Goal: Task Accomplishment & Management: Use online tool/utility

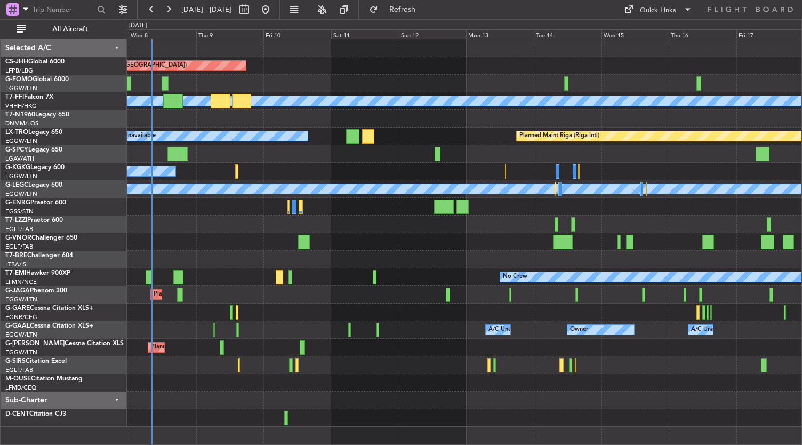
click at [224, 251] on div "Planned Maint [GEOGRAPHIC_DATA] ([GEOGRAPHIC_DATA]) Planned Maint Geneva ([GEOG…" at bounding box center [464, 232] width 675 height 387
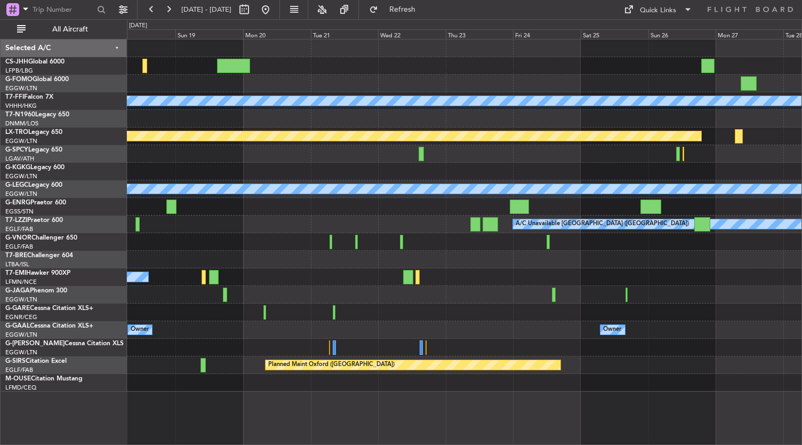
click at [551, 147] on div "Planned Maint Geneva (Cointrin) [PERSON_NAME] [PERSON_NAME] Planned Maint [GEOG…" at bounding box center [464, 215] width 675 height 352
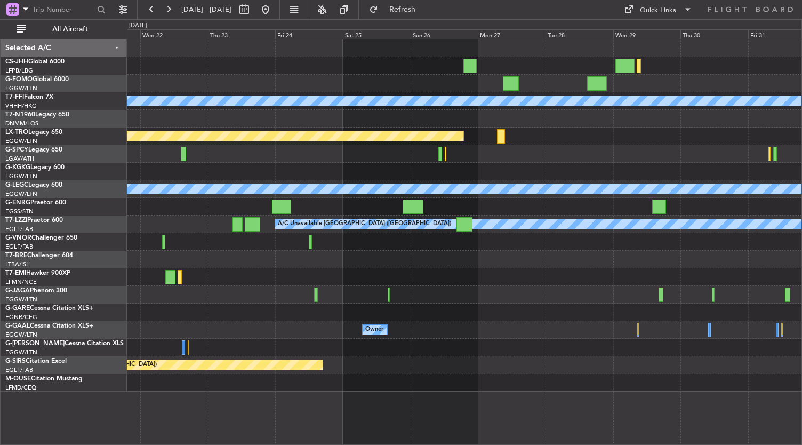
click at [318, 315] on div "Planned Maint Geneva (Cointrin) [PERSON_NAME] [PERSON_NAME] Planned Maint [GEOG…" at bounding box center [464, 215] width 675 height 352
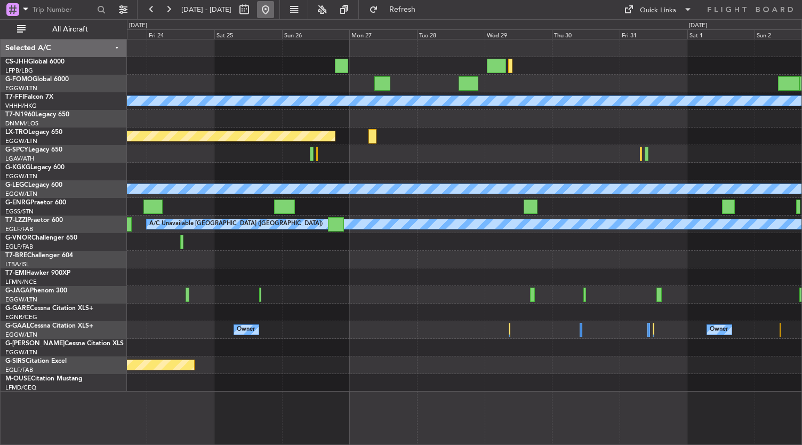
click at [274, 13] on button at bounding box center [265, 9] width 17 height 17
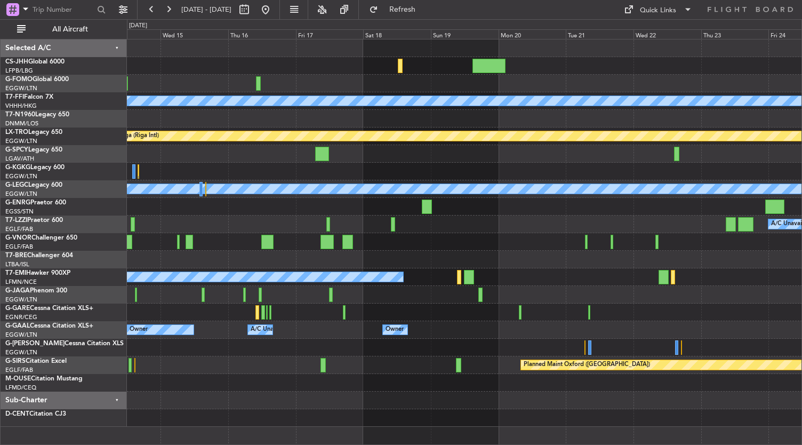
click at [84, 317] on div "Planned Maint Geneva (Cointrin) [PERSON_NAME] [PERSON_NAME] Planned Maint [GEOG…" at bounding box center [401, 231] width 802 height 425
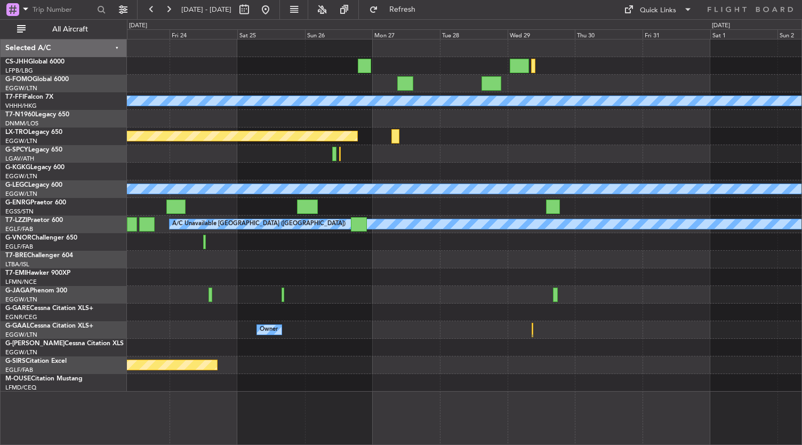
click at [77, 148] on div "Planned Maint Geneva (Cointrin) [PERSON_NAME] [PERSON_NAME] Planned Maint [GEOG…" at bounding box center [401, 231] width 802 height 425
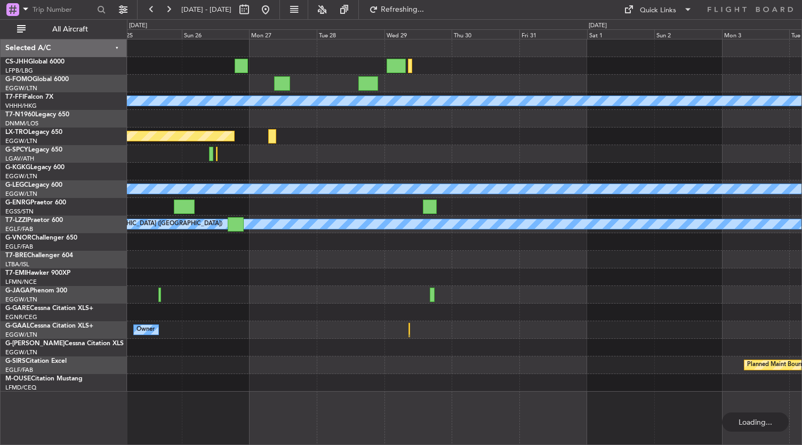
click at [272, 120] on div at bounding box center [464, 119] width 675 height 18
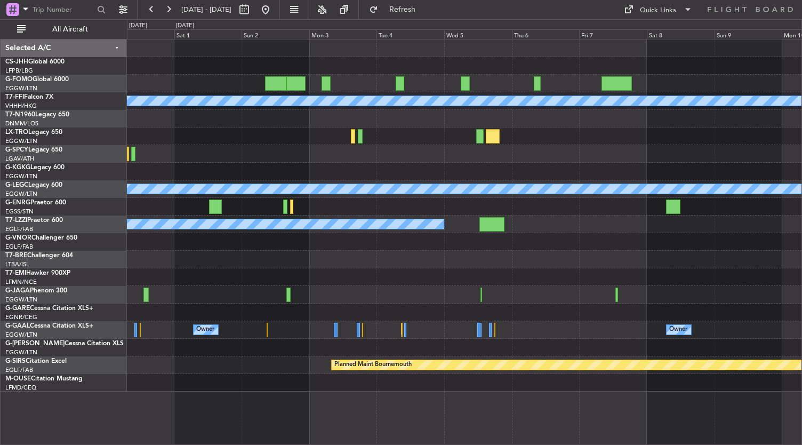
click at [279, 150] on div "Planned Maint Geneva (Cointrin) [PERSON_NAME] [PERSON_NAME] A/C Unavailable [GE…" at bounding box center [464, 215] width 675 height 352
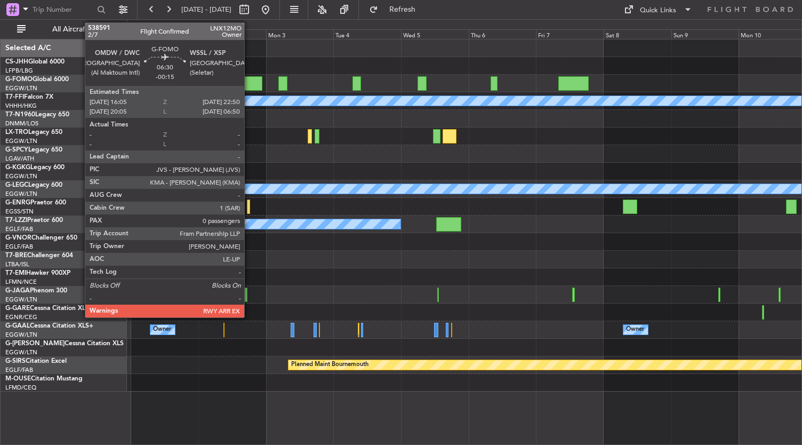
click at [249, 83] on div at bounding box center [252, 83] width 19 height 14
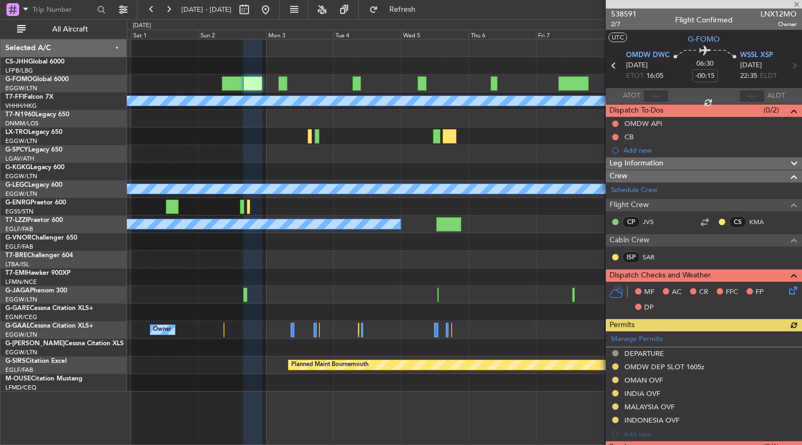
scroll to position [210, 0]
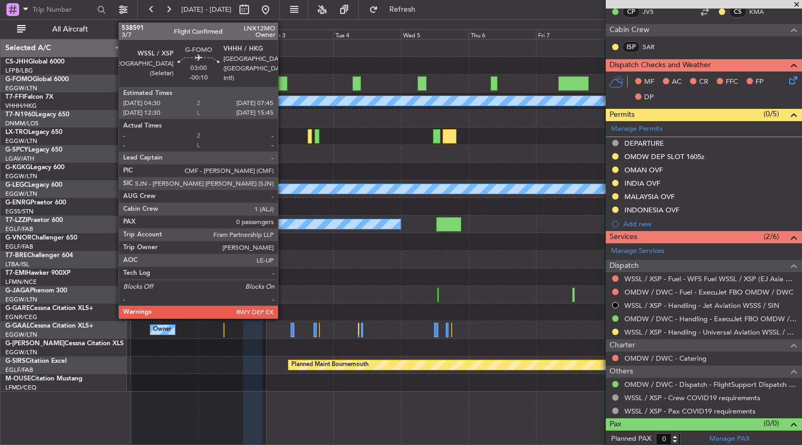
click at [283, 85] on div at bounding box center [283, 83] width 10 height 14
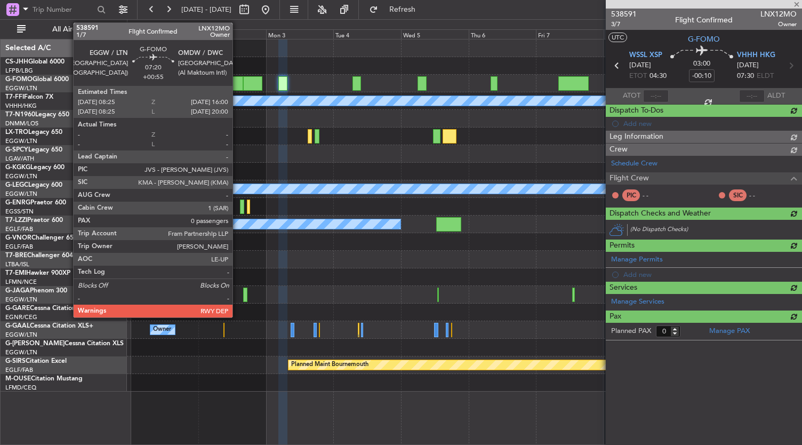
scroll to position [0, 0]
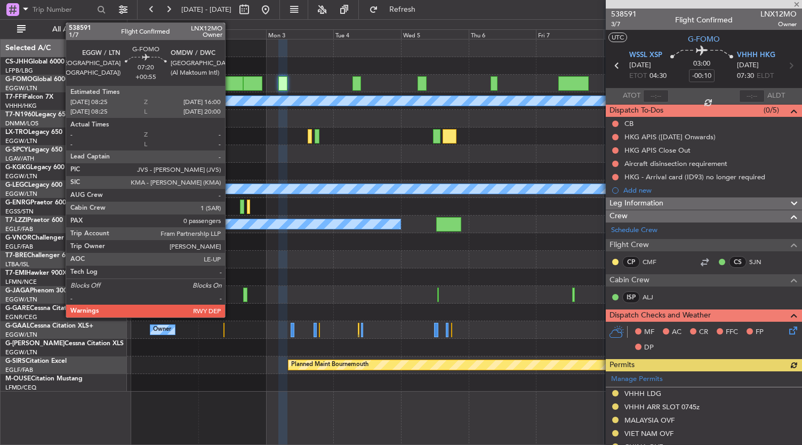
click at [230, 79] on div at bounding box center [233, 83] width 22 height 14
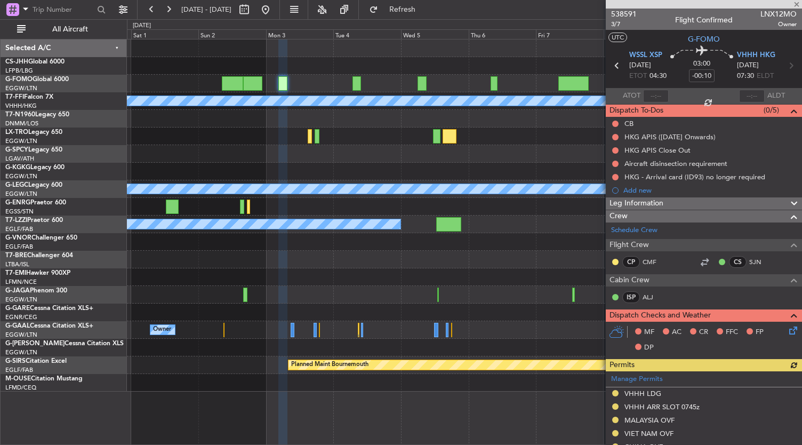
type input "+00:55"
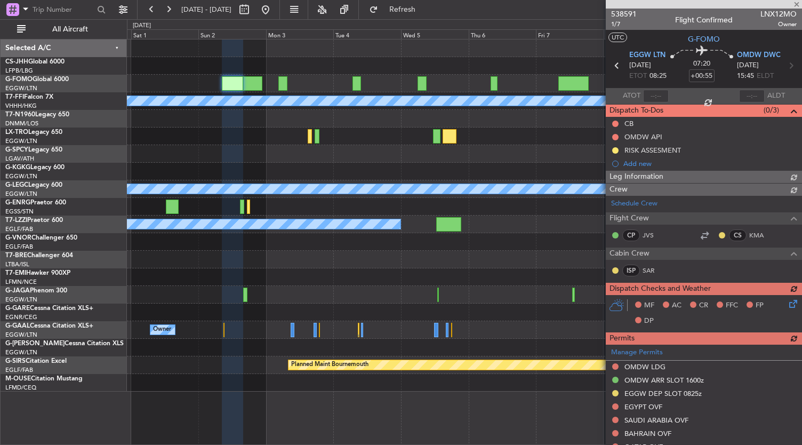
click at [670, 176] on div "Leg Information" at bounding box center [704, 177] width 196 height 12
click at [722, 179] on div "Leg Information" at bounding box center [704, 177] width 196 height 12
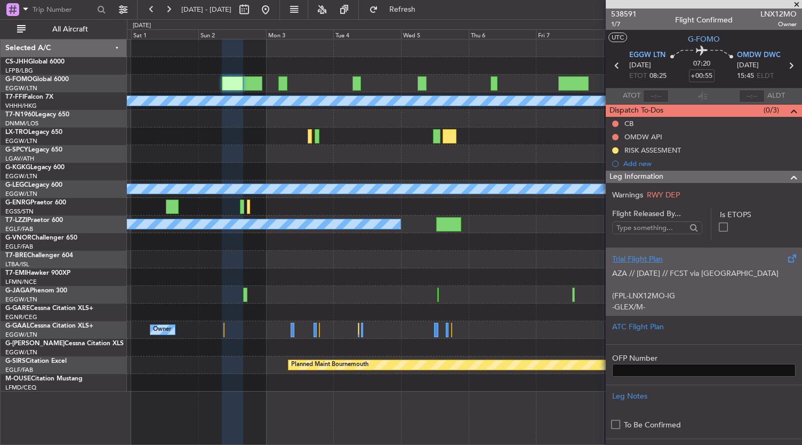
click at [678, 297] on div "AZA // [DATE] // FCST via [GEOGRAPHIC_DATA] (FPL-LNX12MO-IG -GLEX/M-SBDE2E3FGHI…" at bounding box center [703, 286] width 183 height 45
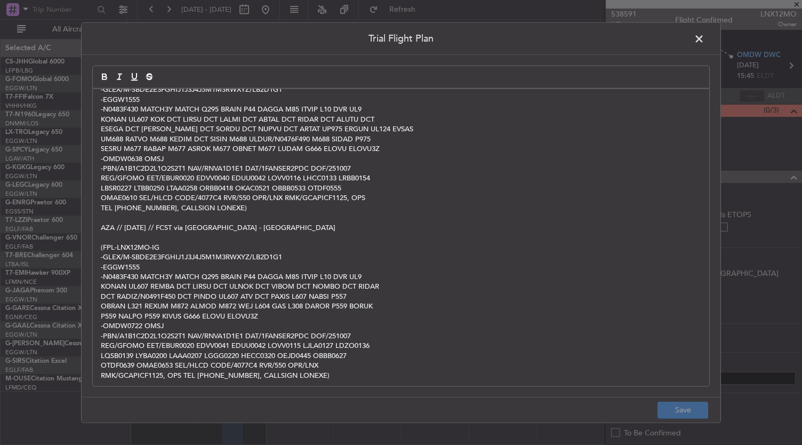
scroll to position [40, 0]
click at [704, 35] on span at bounding box center [704, 41] width 0 height 21
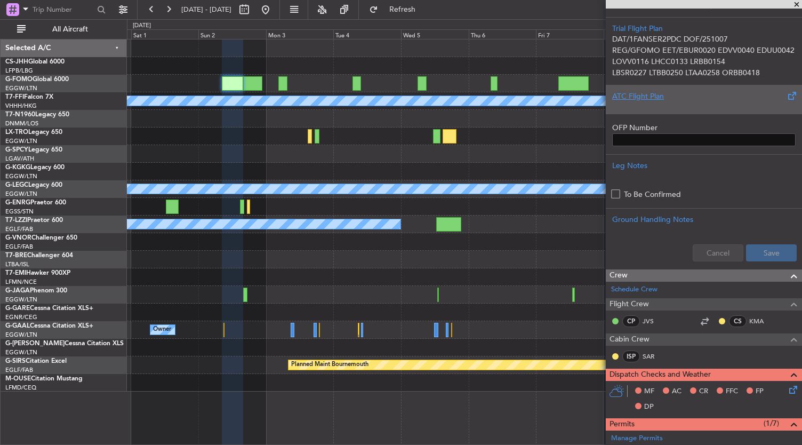
scroll to position [0, 0]
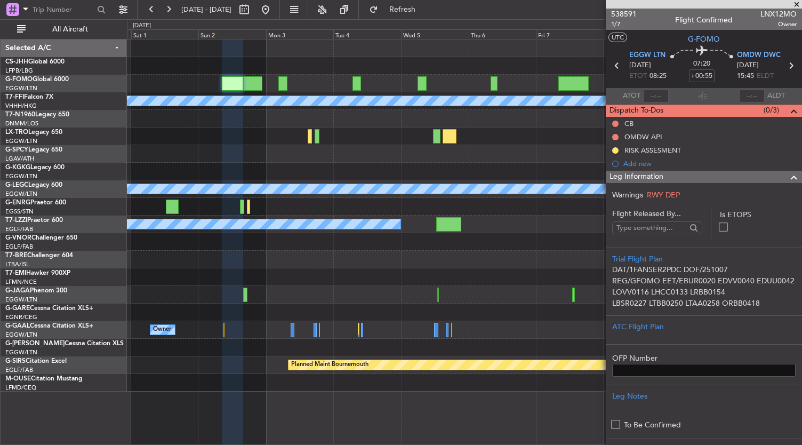
click at [719, 174] on div "Leg Information" at bounding box center [704, 177] width 196 height 12
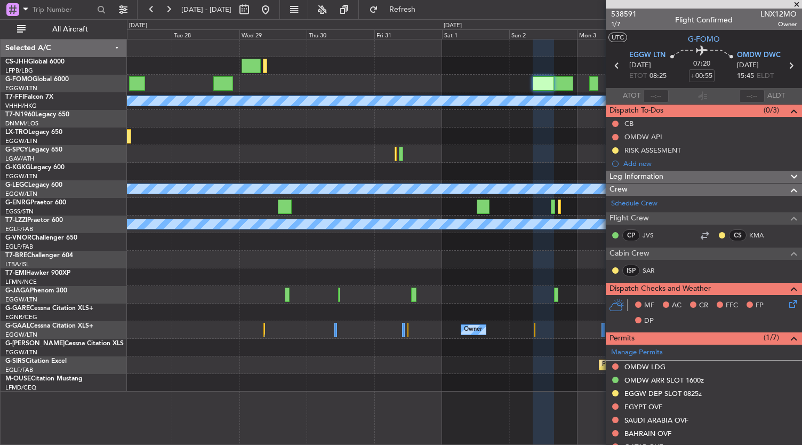
click at [576, 383] on div "Planned Maint Geneva (Cointrin) [PERSON_NAME] [PERSON_NAME] Planned Maint [GEOG…" at bounding box center [464, 215] width 675 height 352
click at [274, 10] on button at bounding box center [265, 9] width 17 height 17
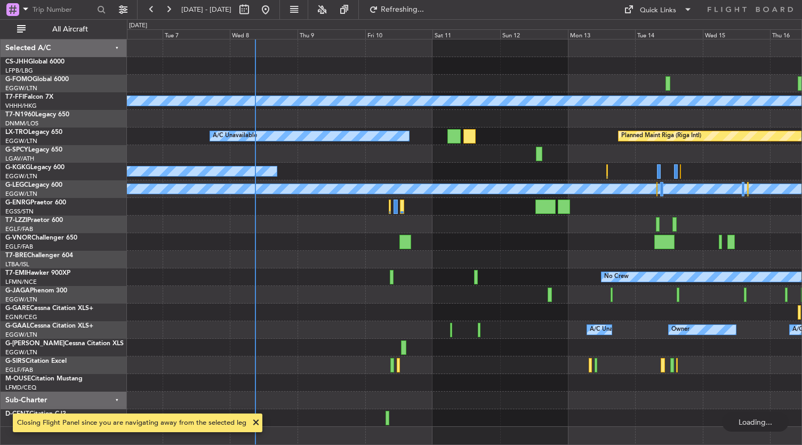
click at [242, 237] on div "Planned Maint Geneva (Cointrin) [PERSON_NAME] [PERSON_NAME] A/C Unavailable Pla…" at bounding box center [464, 232] width 675 height 387
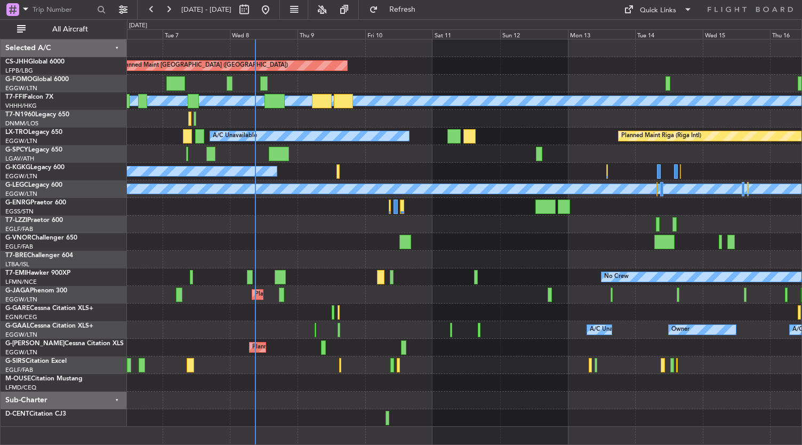
click at [295, 253] on div "Planned Maint [GEOGRAPHIC_DATA] ([GEOGRAPHIC_DATA]) Planned Maint Geneva ([GEOG…" at bounding box center [464, 232] width 675 height 387
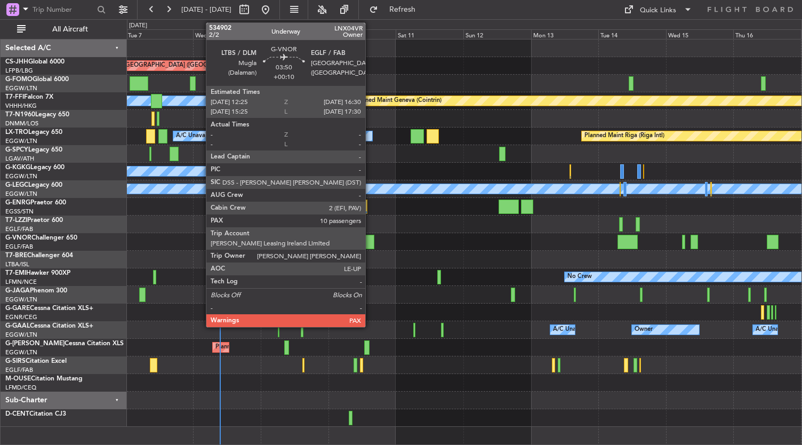
click at [370, 240] on div at bounding box center [368, 242] width 12 height 14
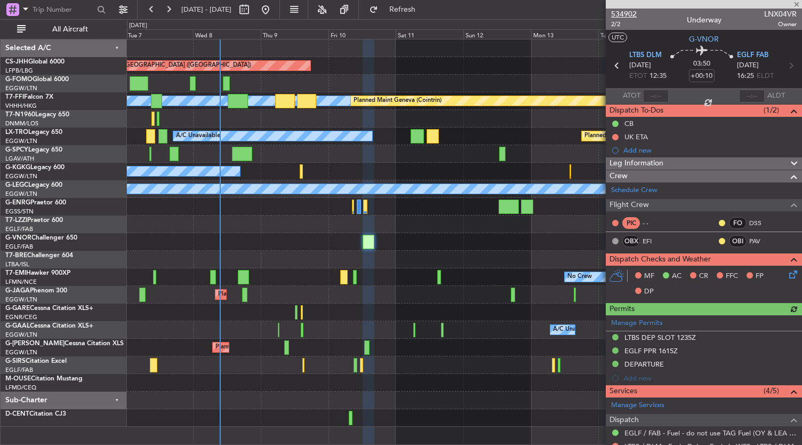
click at [620, 11] on span "534902" at bounding box center [624, 14] width 26 height 11
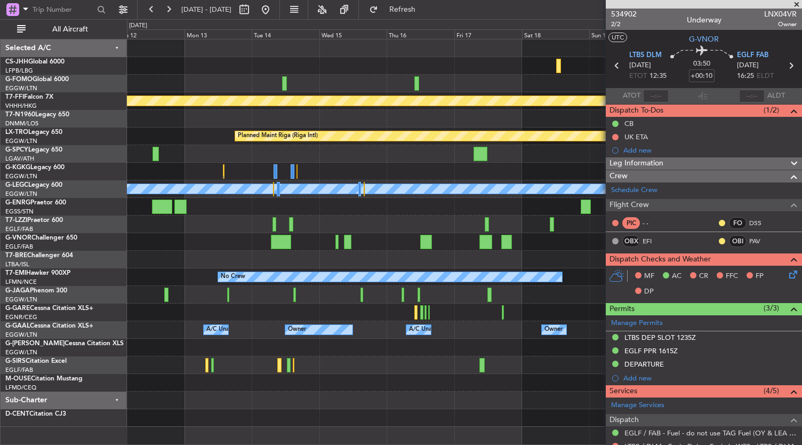
click at [142, 162] on div at bounding box center [464, 154] width 675 height 18
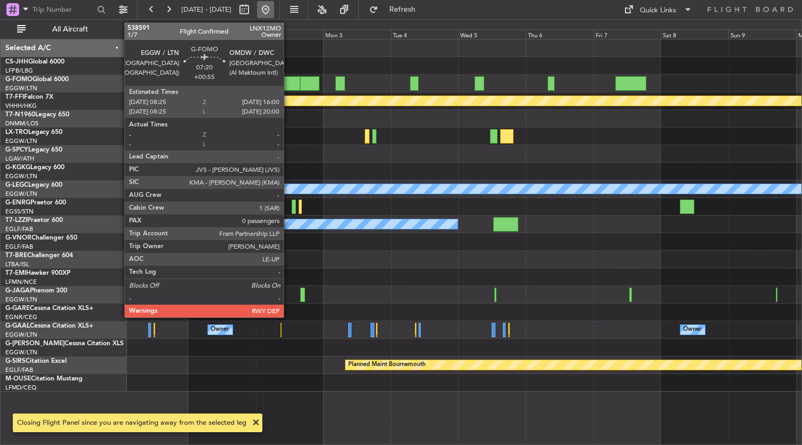
click at [274, 9] on button at bounding box center [265, 9] width 17 height 17
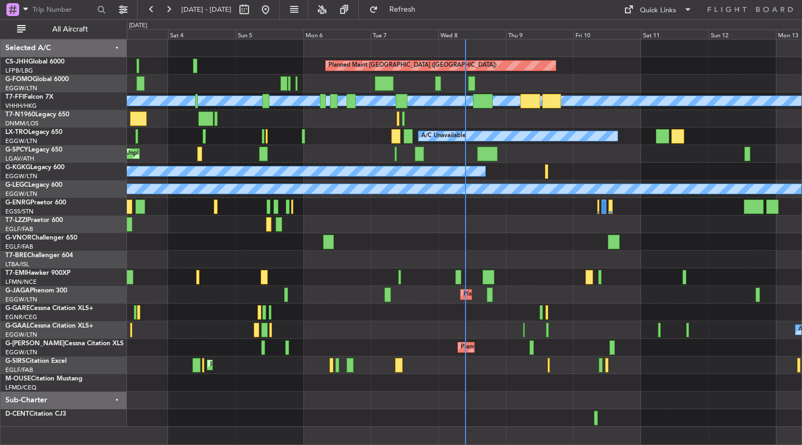
click at [302, 400] on div at bounding box center [464, 400] width 675 height 18
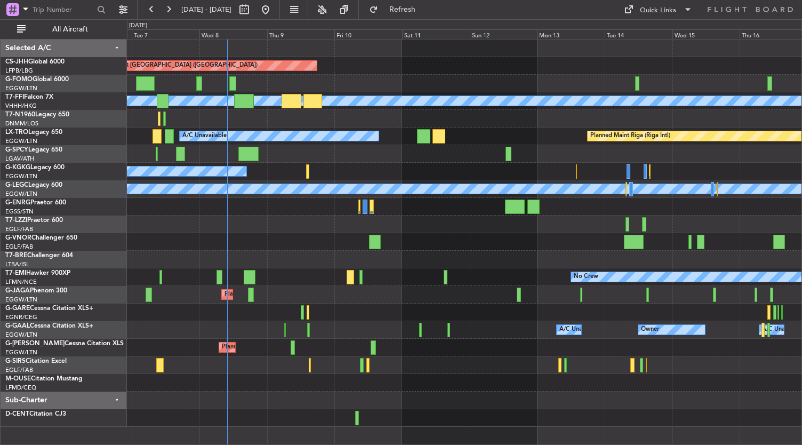
click at [407, 272] on div "No Crew" at bounding box center [464, 277] width 675 height 18
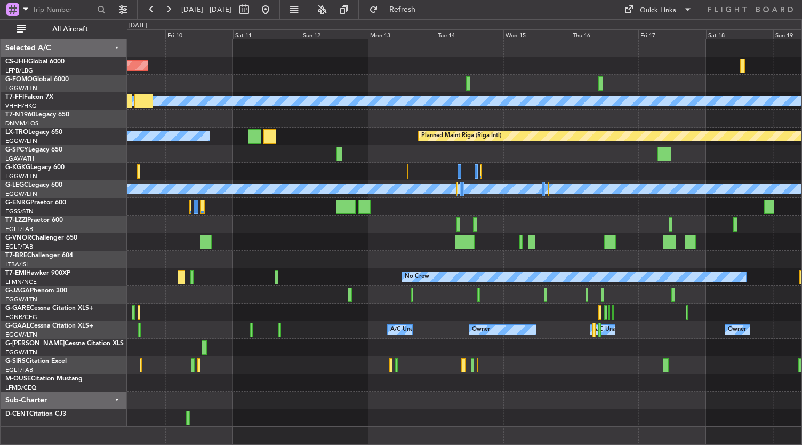
click at [298, 307] on div "Planned Maint [GEOGRAPHIC_DATA] ([GEOGRAPHIC_DATA]) Planned Maint Geneva ([GEOG…" at bounding box center [464, 232] width 675 height 387
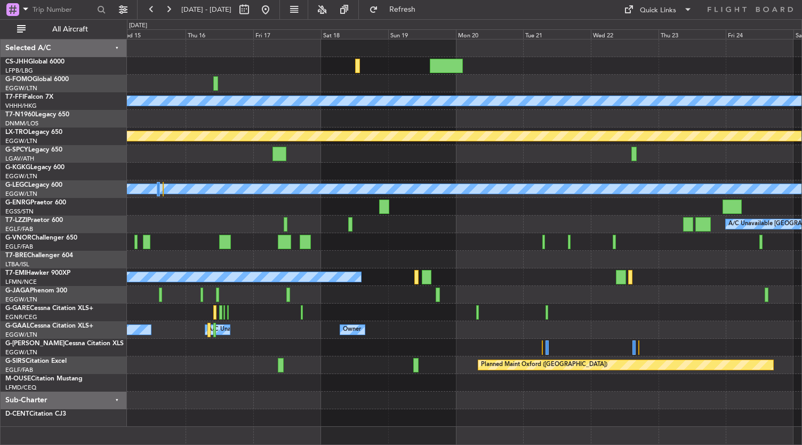
click at [203, 145] on div "Planned Maint Geneva (Cointrin) [PERSON_NAME] [PERSON_NAME] Planned Maint [GEOG…" at bounding box center [464, 232] width 675 height 387
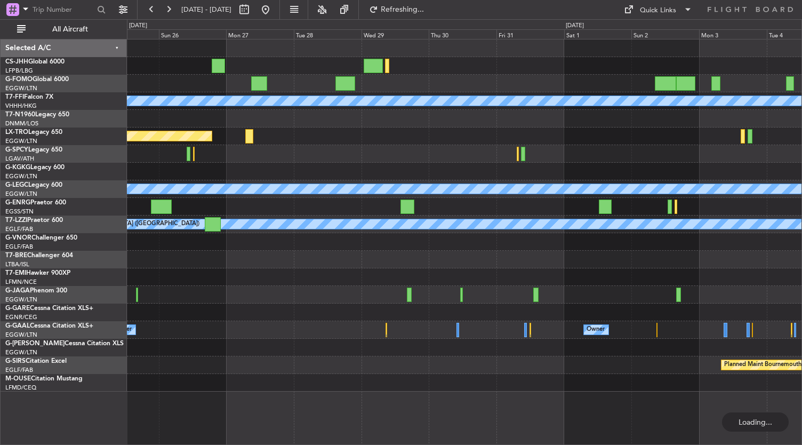
click at [357, 52] on div "Planned Maint Geneva (Cointrin) [PERSON_NAME] [PERSON_NAME] Planned Maint [GEOG…" at bounding box center [464, 215] width 675 height 352
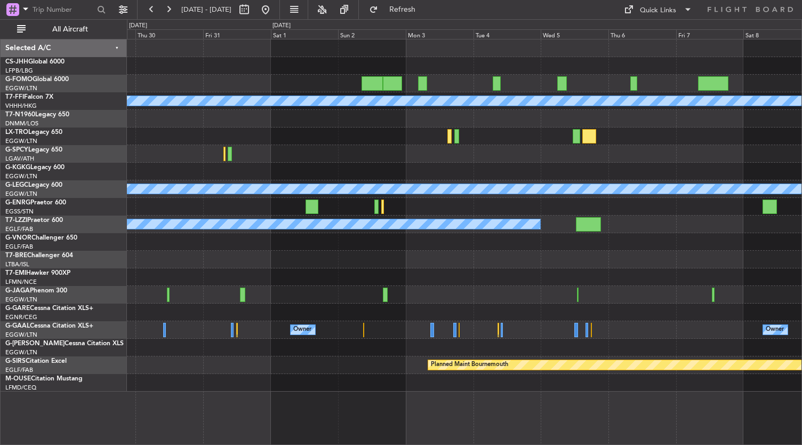
click at [573, 56] on div "Planned Maint Geneva (Cointrin) [PERSON_NAME] [PERSON_NAME] A/C Unavailable [GE…" at bounding box center [464, 215] width 675 height 352
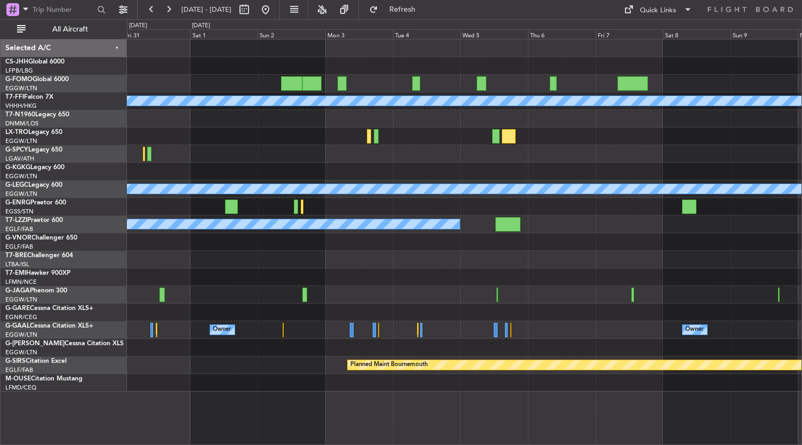
click at [374, 45] on div "Planned Maint Geneva (Cointrin) [PERSON_NAME] [PERSON_NAME] A/C Unavailable [GE…" at bounding box center [464, 215] width 675 height 352
click at [580, 54] on div "Planned Maint Geneva (Cointrin) [PERSON_NAME] [PERSON_NAME] A/C Unavailable [GE…" at bounding box center [464, 215] width 675 height 352
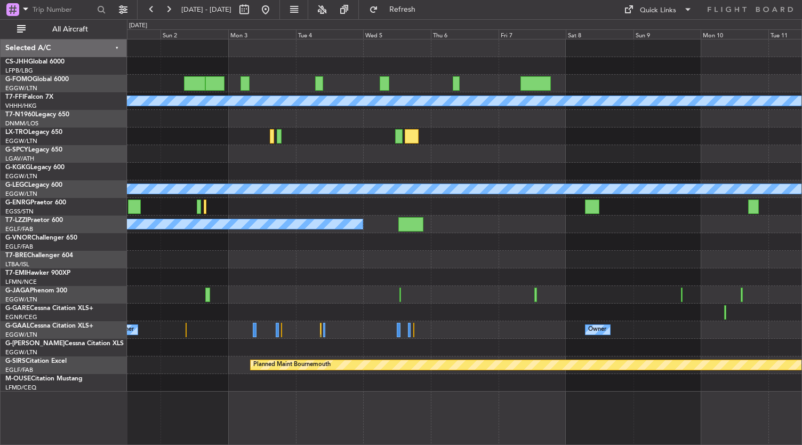
click at [345, 40] on div "Planned Maint Geneva (Cointrin) [PERSON_NAME] [PERSON_NAME] A/C Unavailable [GE…" at bounding box center [464, 215] width 675 height 352
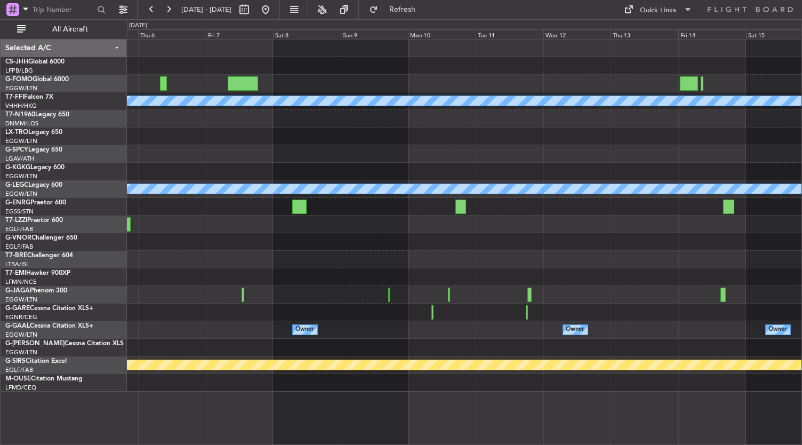
click at [362, 66] on div "Planned Maint Geneva (Cointrin) [PERSON_NAME] [PERSON_NAME] A/C Unavailable [GE…" at bounding box center [464, 215] width 675 height 352
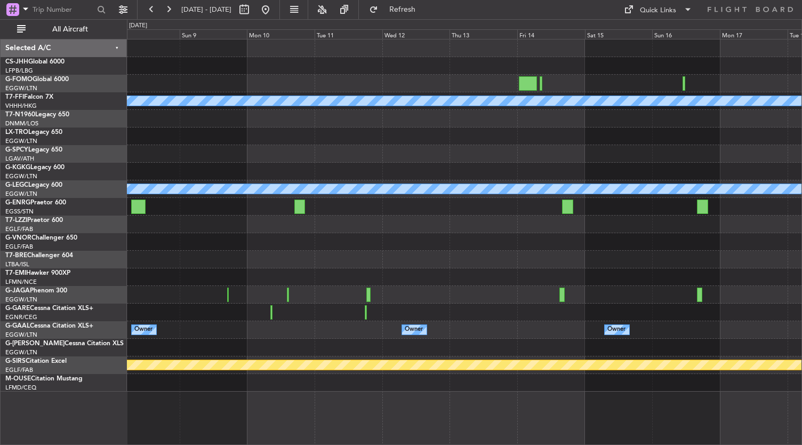
click at [474, 50] on div "Planned Maint Geneva (Cointrin) [PERSON_NAME] [PERSON_NAME] A/C Unavailable [GE…" at bounding box center [464, 215] width 675 height 352
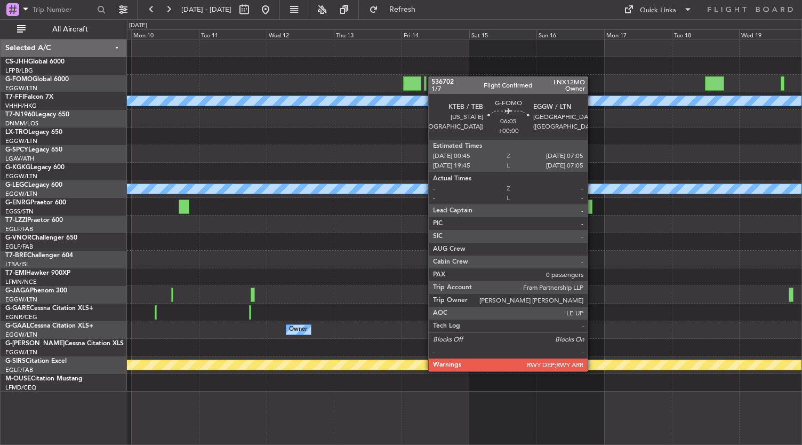
click at [411, 73] on div "Planned Maint Geneva (Cointrin) [PERSON_NAME] [PERSON_NAME] A/C Unavailable [GE…" at bounding box center [464, 215] width 675 height 352
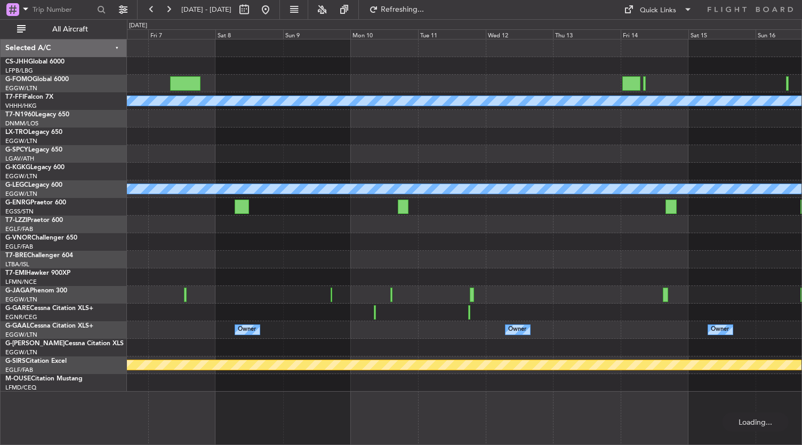
click at [557, 126] on div "Planned Maint Geneva (Cointrin) [PERSON_NAME] [PERSON_NAME] A/C Unavailable [GE…" at bounding box center [464, 215] width 675 height 352
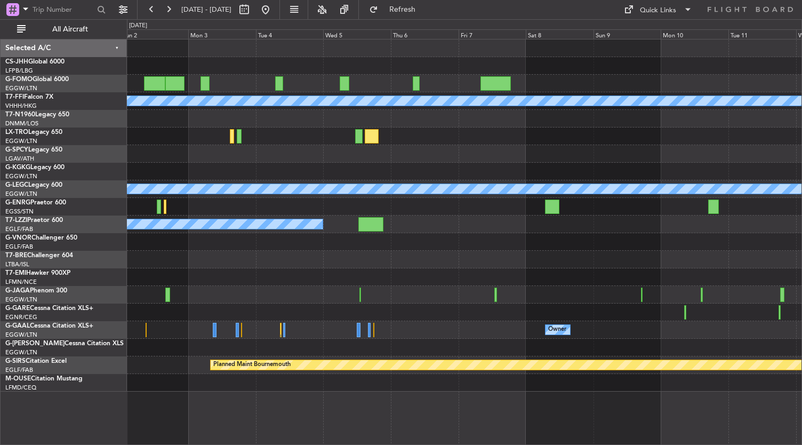
click at [586, 144] on div "Planned Maint Geneva (Cointrin) [PERSON_NAME] [PERSON_NAME] A/C Unavailable [GE…" at bounding box center [464, 215] width 675 height 352
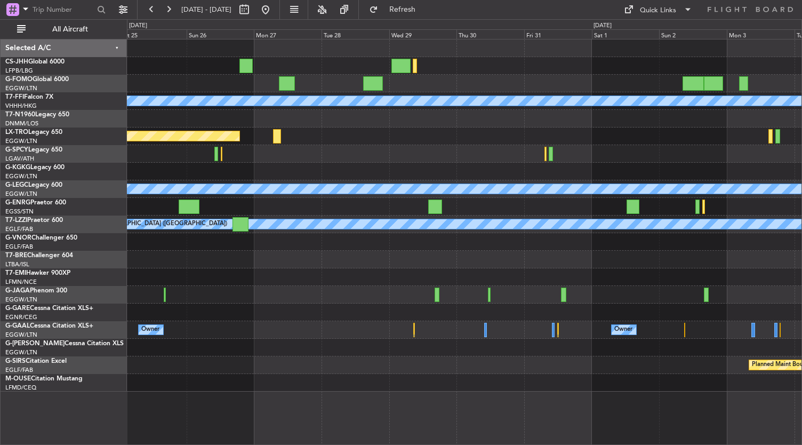
click at [801, 219] on div "Planned Maint Geneva (Cointrin) [PERSON_NAME] [PERSON_NAME] Planned Maint [GEOG…" at bounding box center [401, 231] width 802 height 425
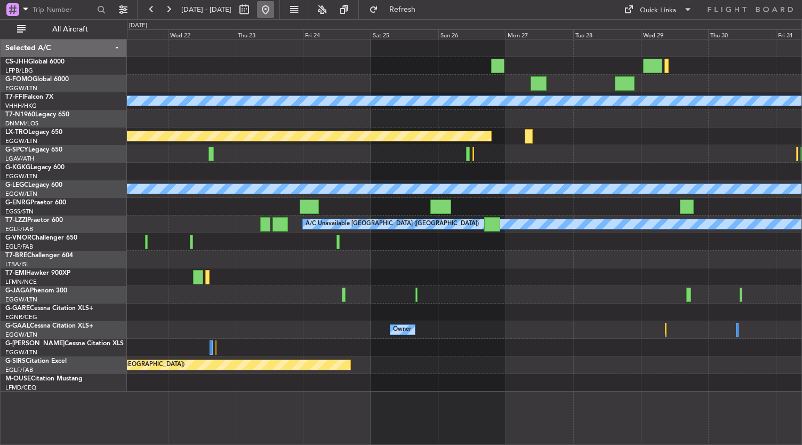
click at [274, 5] on button at bounding box center [265, 9] width 17 height 17
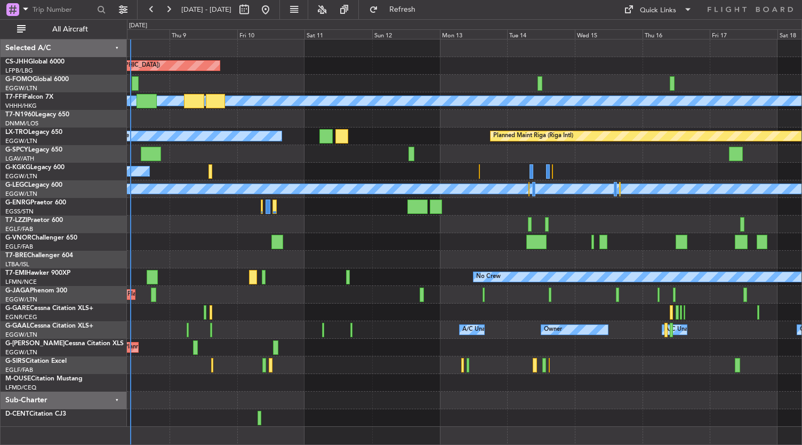
click at [249, 285] on div "Planned Maint [GEOGRAPHIC_DATA] ([GEOGRAPHIC_DATA]) Planned Maint Geneva ([GEOG…" at bounding box center [464, 232] width 675 height 387
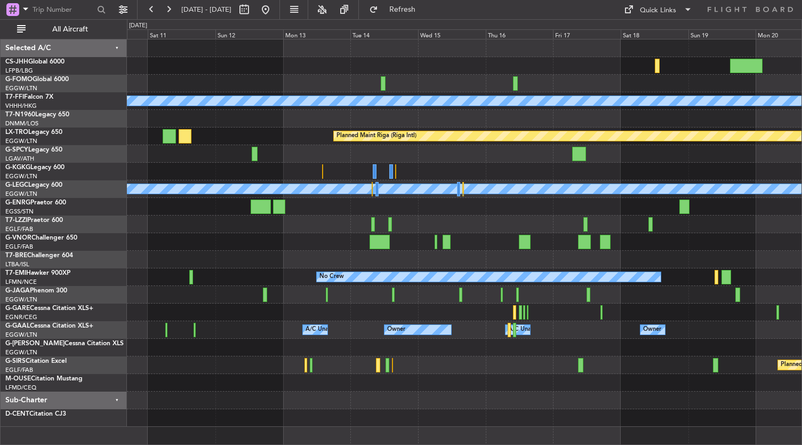
click at [750, 259] on div "Planned Maint [GEOGRAPHIC_DATA] ([GEOGRAPHIC_DATA]) Planned Maint Geneva ([GEOG…" at bounding box center [464, 232] width 675 height 387
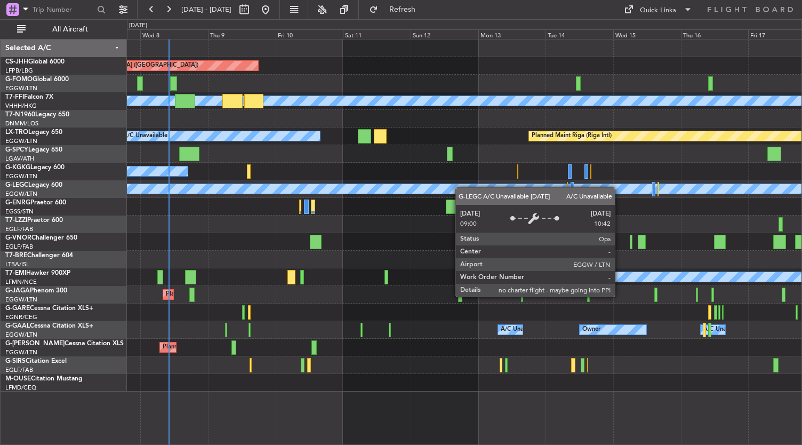
click at [692, 231] on div "Planned Maint [GEOGRAPHIC_DATA] ([GEOGRAPHIC_DATA]) Planned Maint Geneva ([GEOG…" at bounding box center [464, 215] width 675 height 352
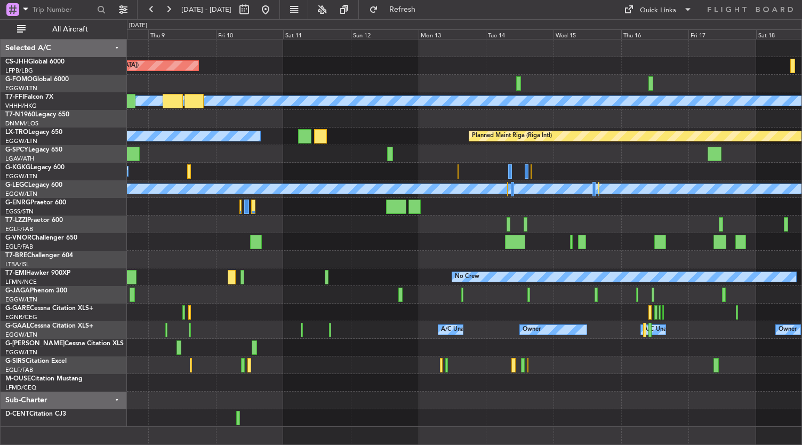
click at [135, 224] on div "Planned Maint [GEOGRAPHIC_DATA] ([GEOGRAPHIC_DATA]) Planned Maint Geneva ([GEOG…" at bounding box center [464, 232] width 675 height 387
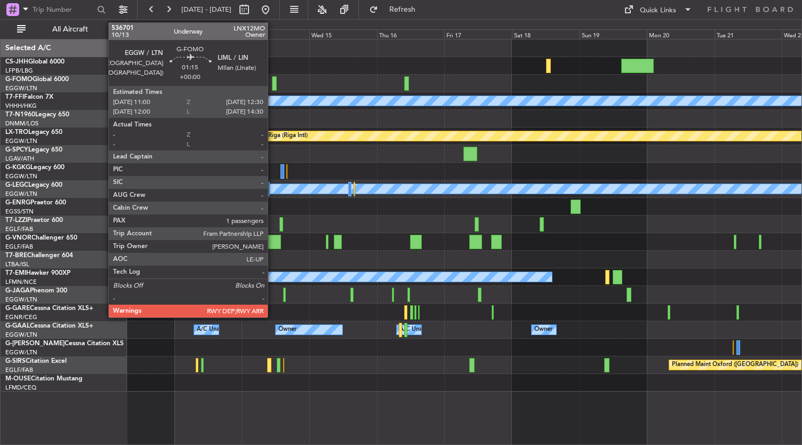
click at [273, 81] on div at bounding box center [274, 83] width 4 height 14
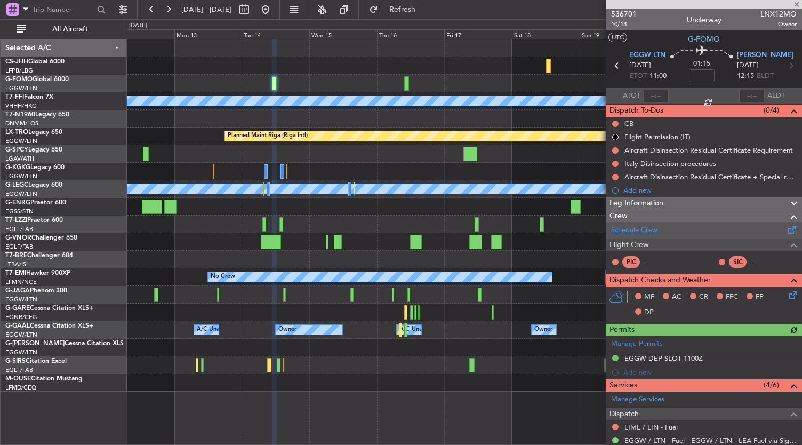
click at [651, 226] on link "Schedule Crew" at bounding box center [634, 230] width 46 height 11
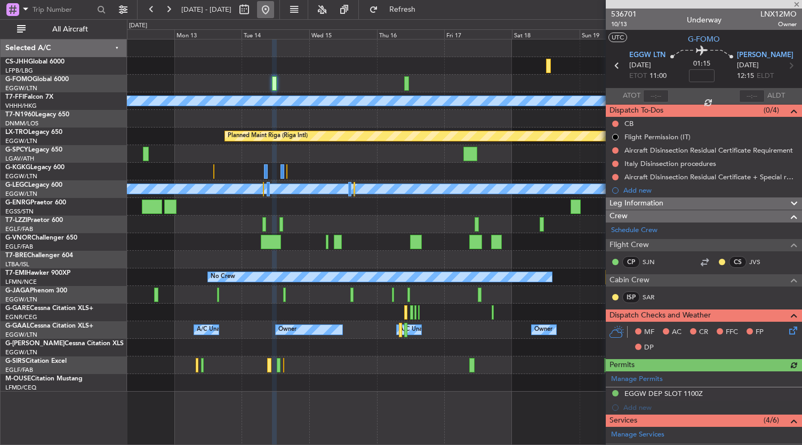
click at [274, 15] on button at bounding box center [265, 9] width 17 height 17
